Goal: Task Accomplishment & Management: Manage account settings

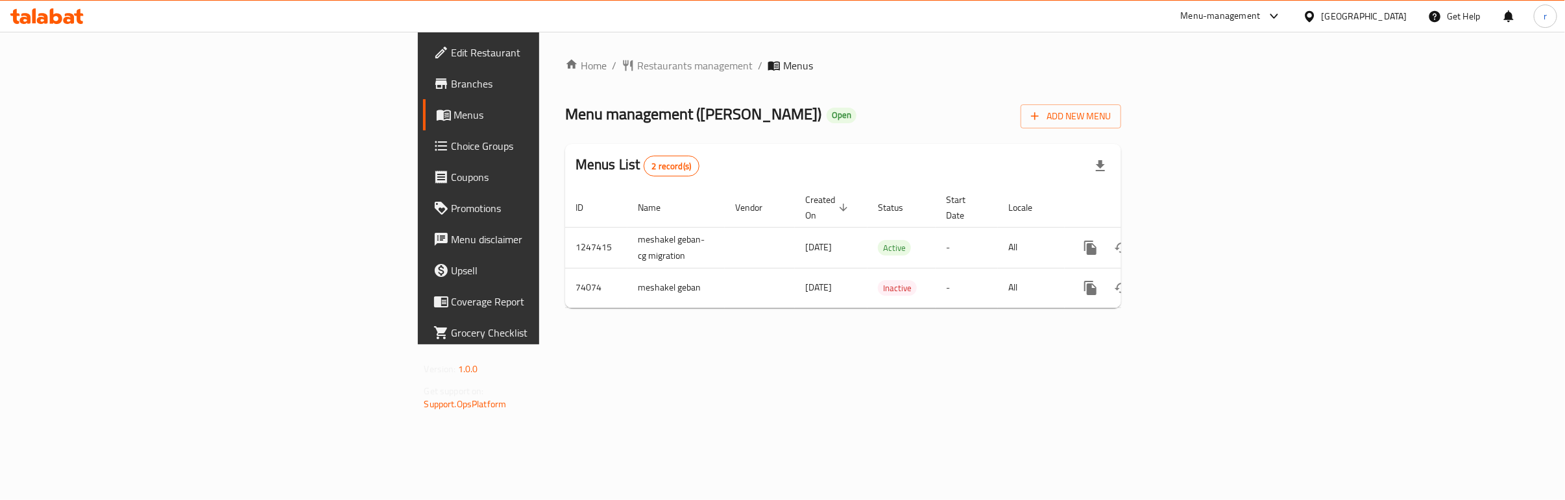
click at [451, 143] on span "Choice Groups" at bounding box center [559, 146] width 217 height 16
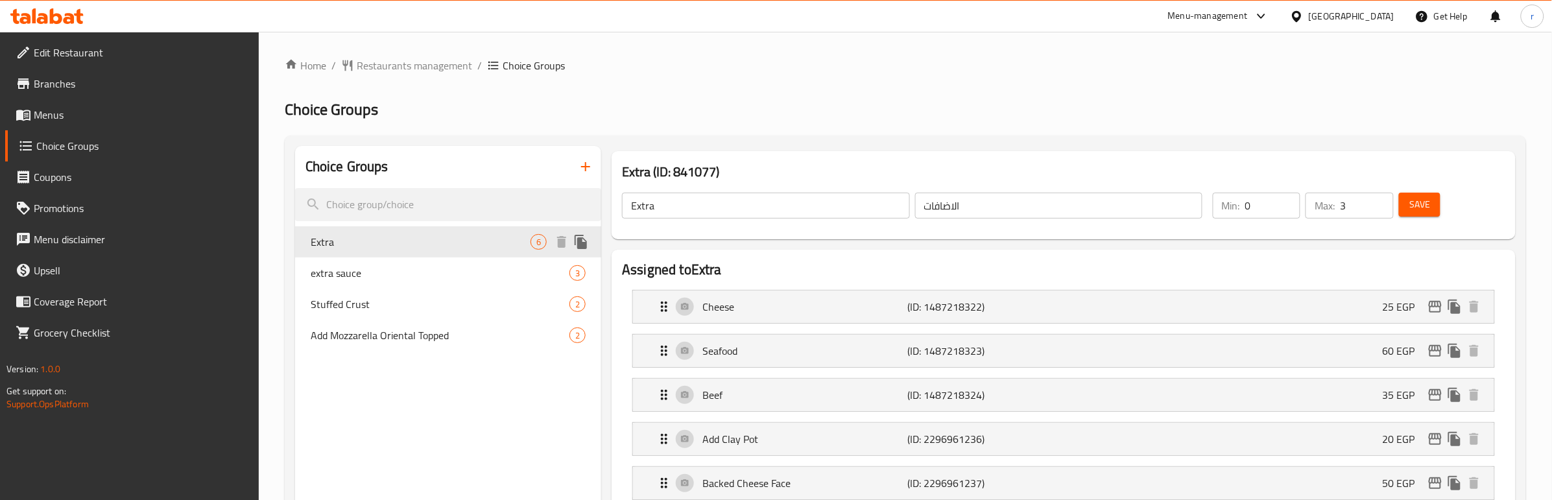
click at [426, 255] on div "Extra 6" at bounding box center [448, 241] width 307 height 31
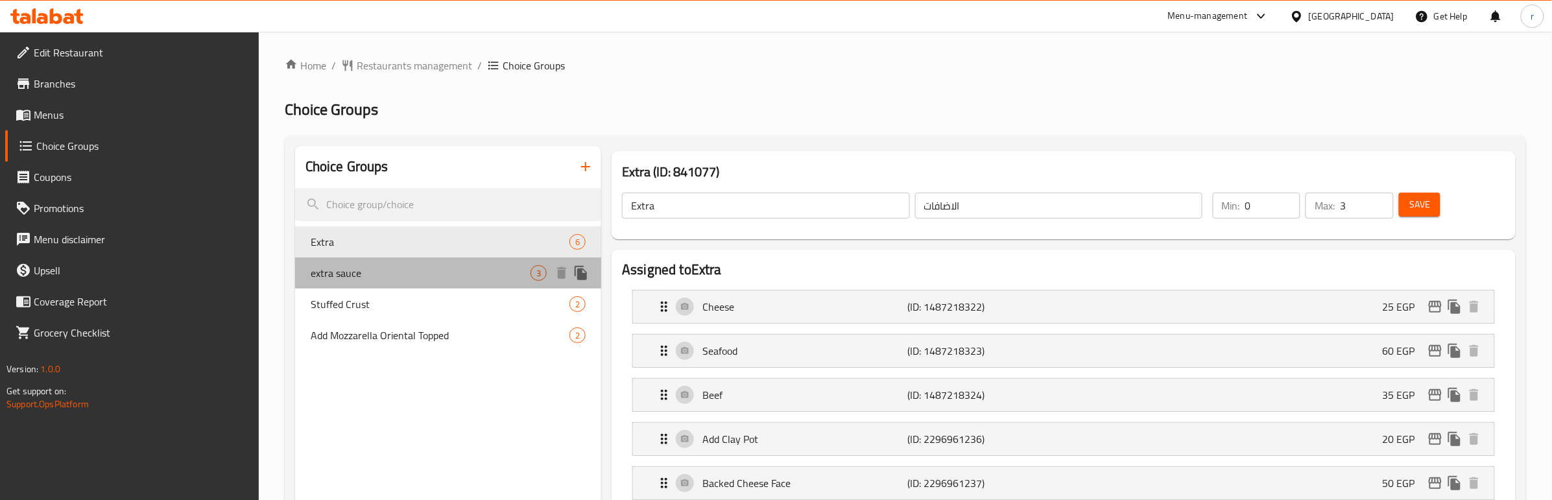
click at [430, 268] on span "extra sauce" at bounding box center [421, 273] width 220 height 16
type input "extra sauce"
type input "اضافه صوص"
type input "1"
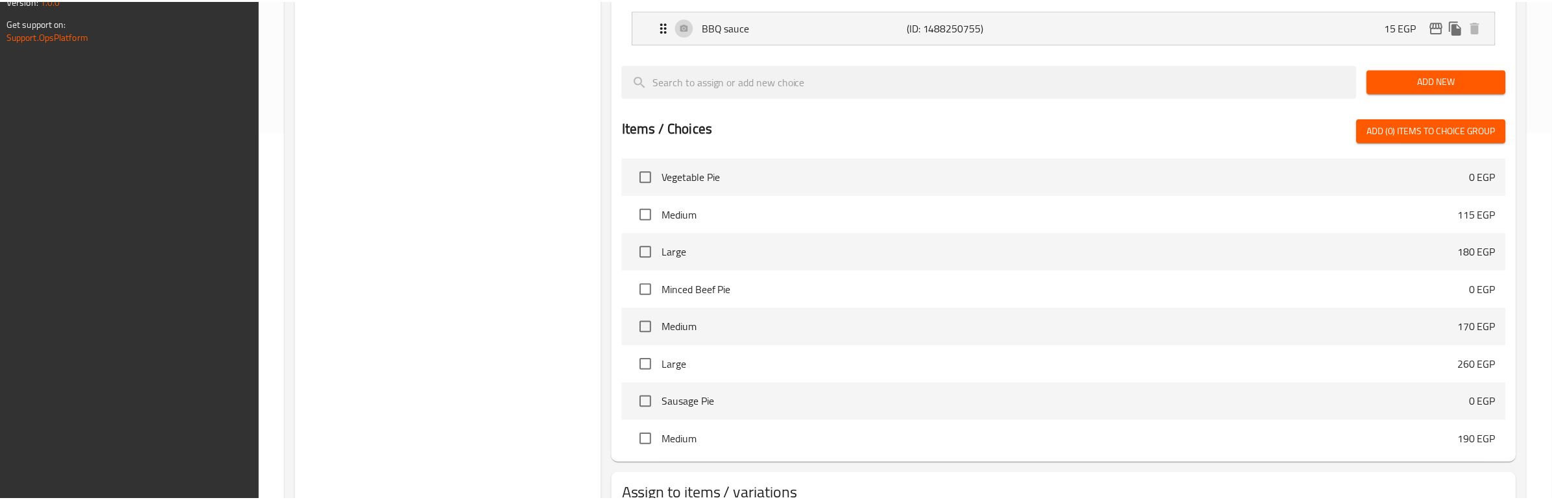
scroll to position [464, 0]
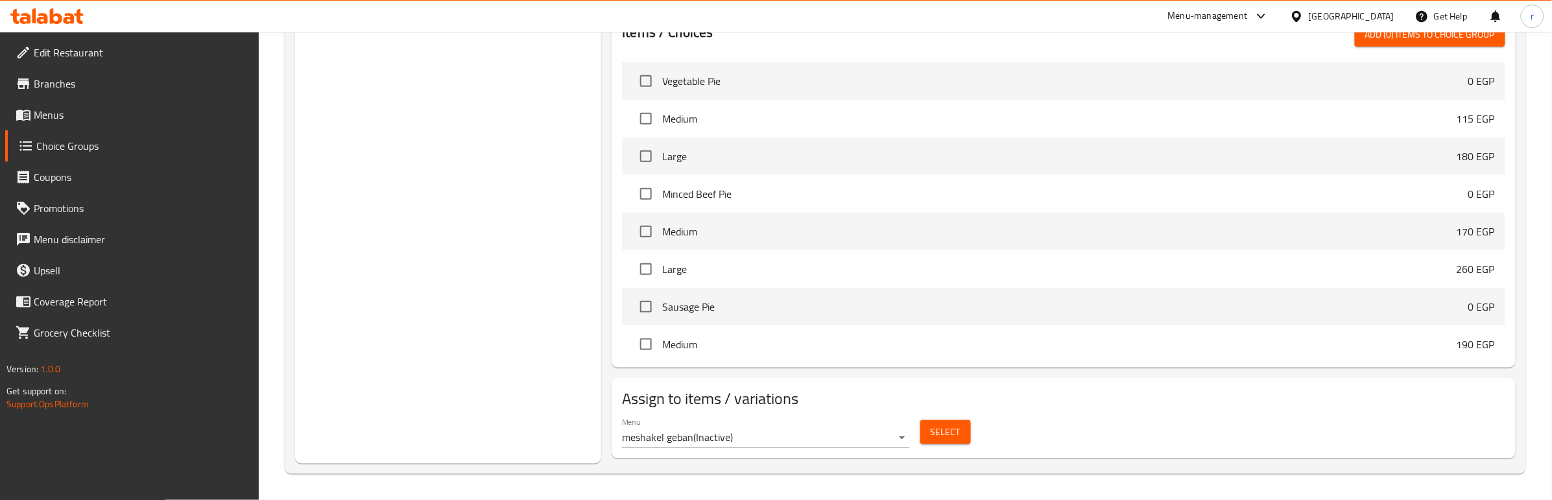
click at [481, 483] on div "Home / Restaurants management / Choice Groups Choice Groups Choice Groups Extra…" at bounding box center [905, 34] width 1293 height 932
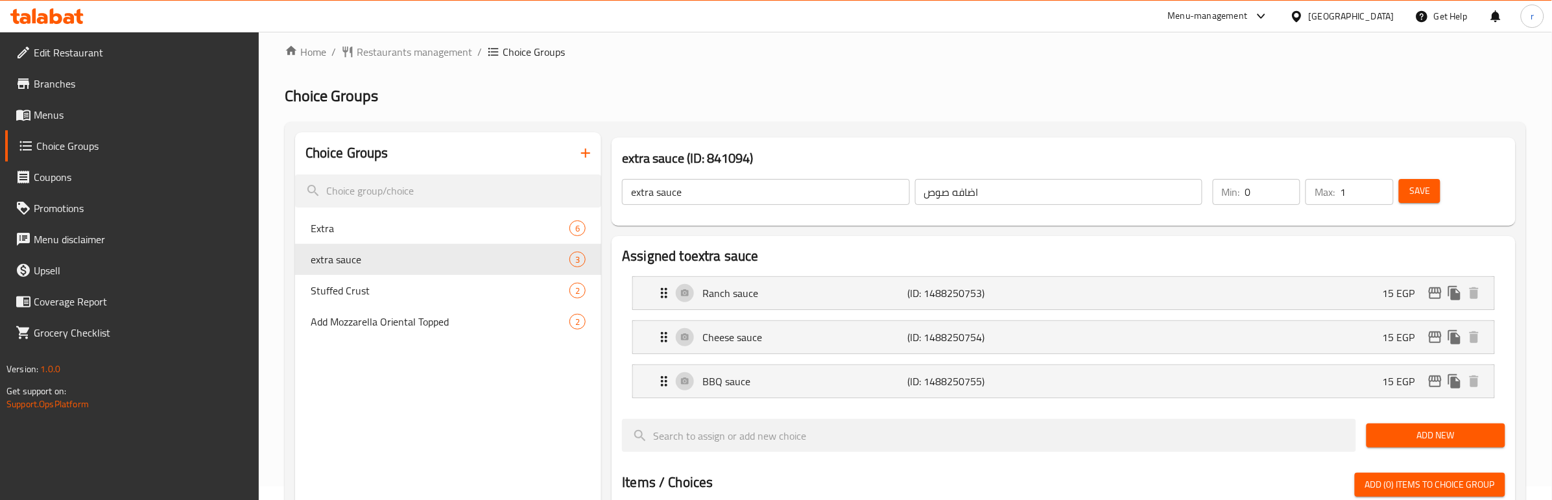
scroll to position [0, 0]
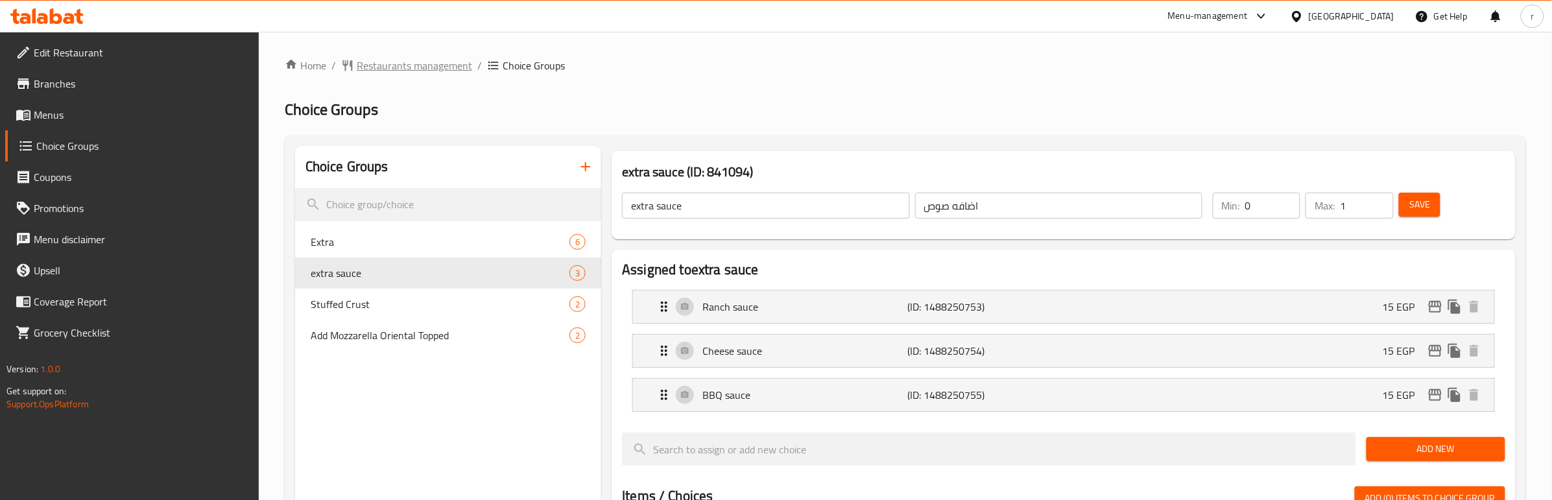
click at [400, 68] on span "Restaurants management" at bounding box center [414, 66] width 115 height 16
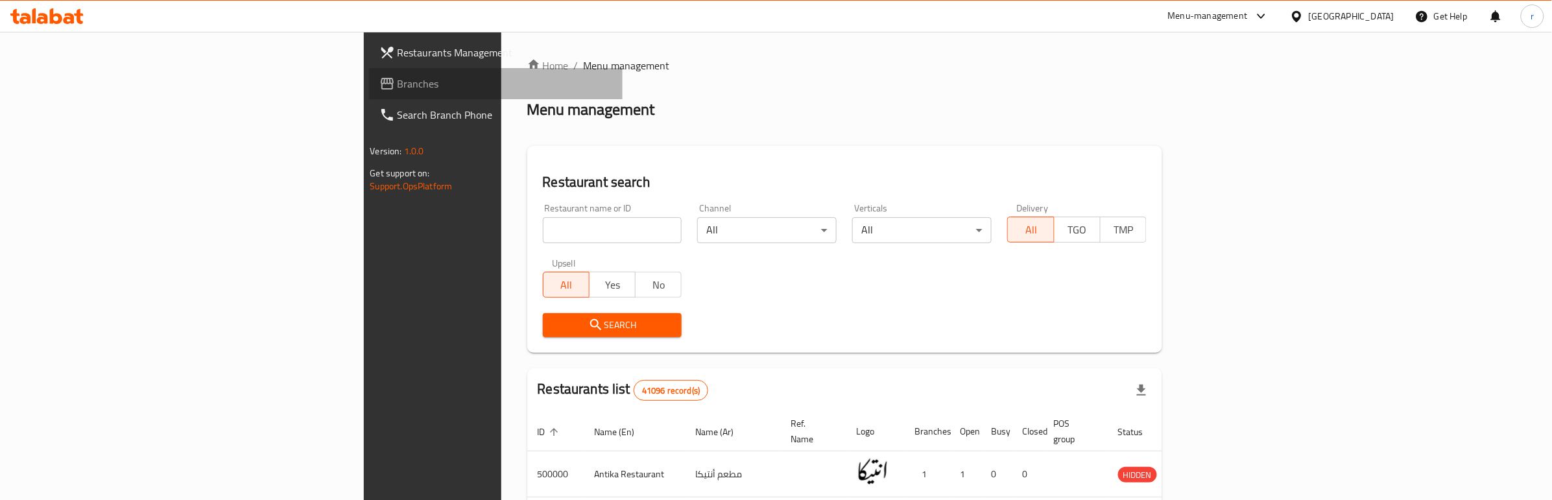
click at [398, 76] on span "Branches" at bounding box center [505, 84] width 215 height 16
